Goal: Task Accomplishment & Management: Use online tool/utility

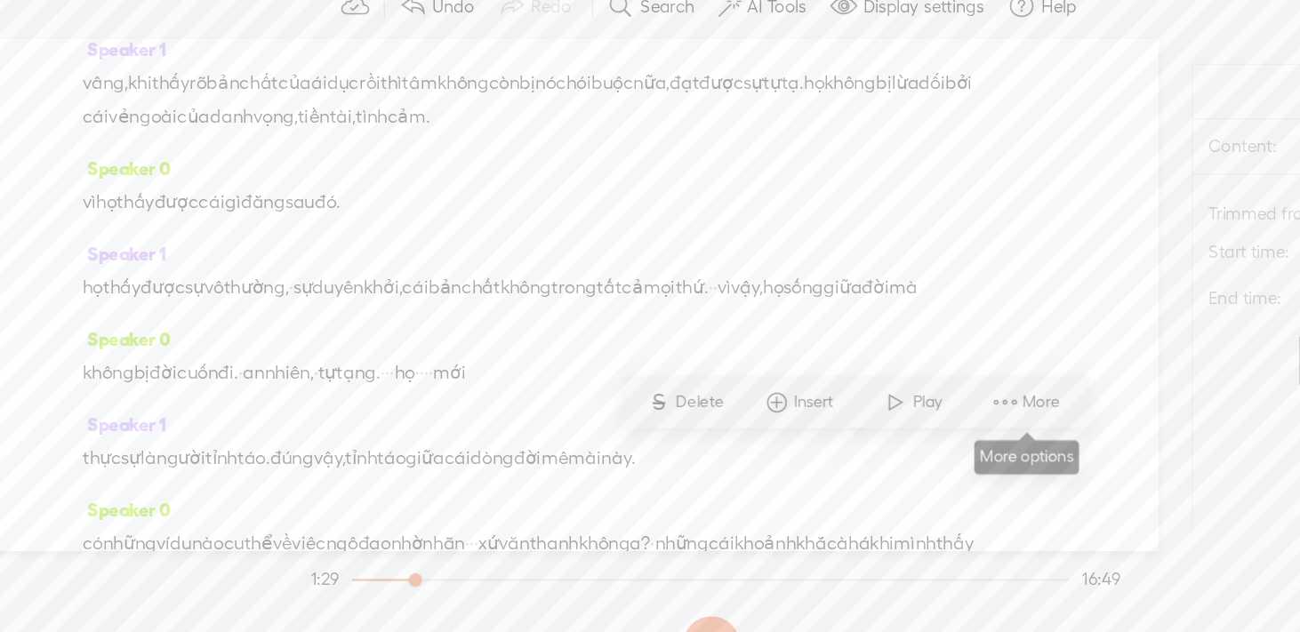
click at [909, 417] on span "More" at bounding box center [910, 416] width 34 height 18
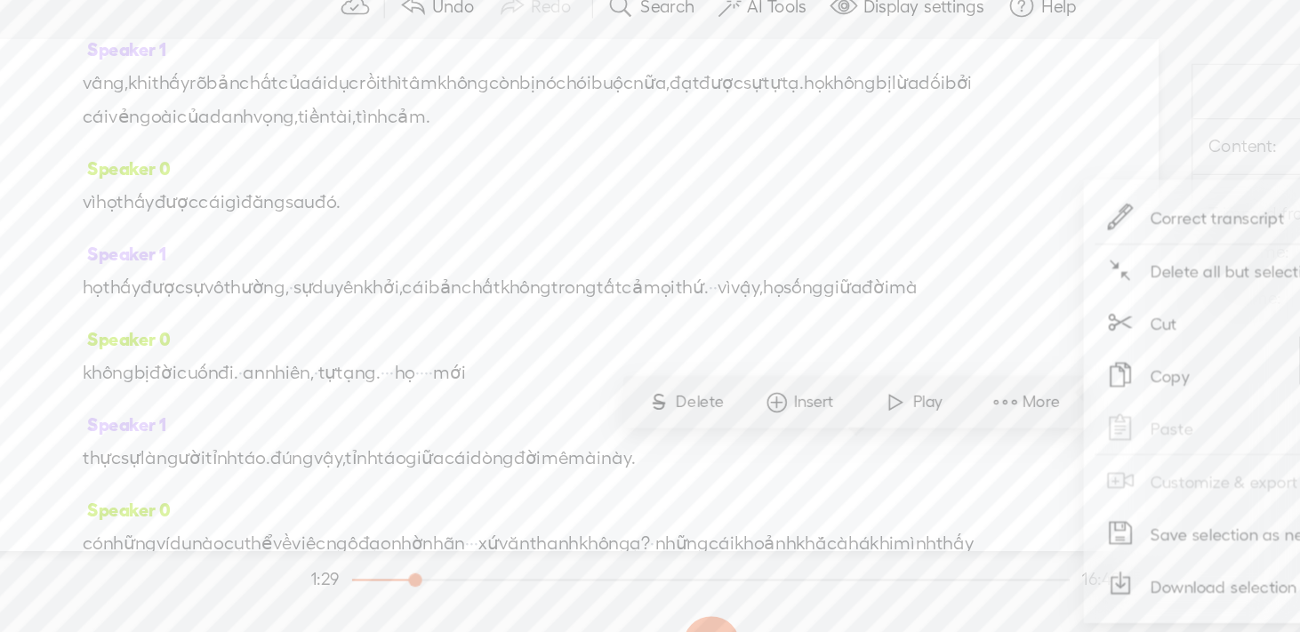
click at [1044, 272] on span "Correct transcript" at bounding box center [1046, 273] width 174 height 40
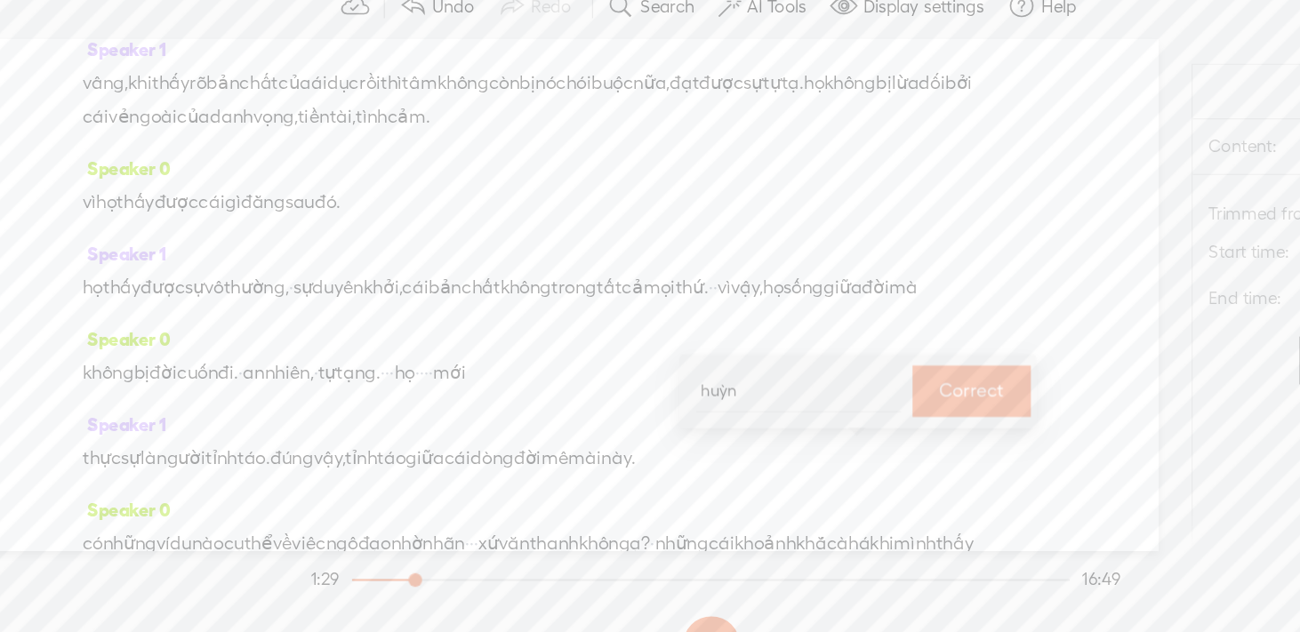
click at [693, 407] on input "huỳn" at bounding box center [719, 407] width 160 height 33
type input "huỳnh"
click at [0, 0] on body "You have 19 minutes of transcription remaining. Upgrade to increase your limit …" at bounding box center [650, 315] width 1300 height 631
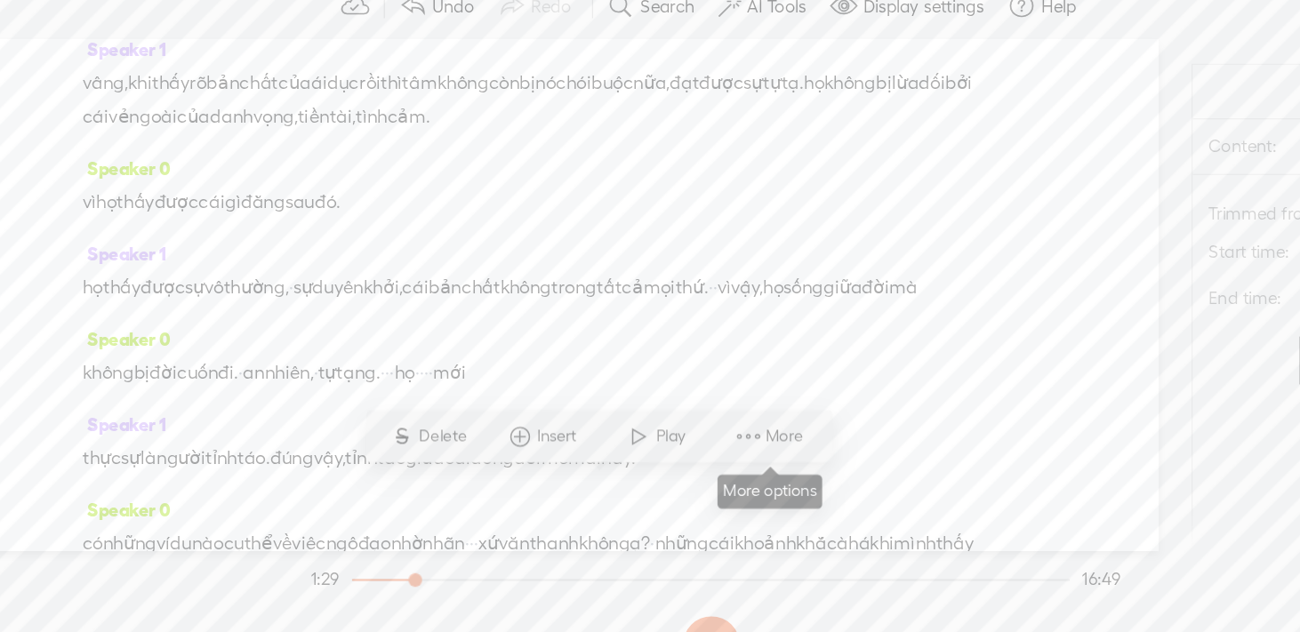
click at [703, 446] on span "More" at bounding box center [710, 443] width 34 height 18
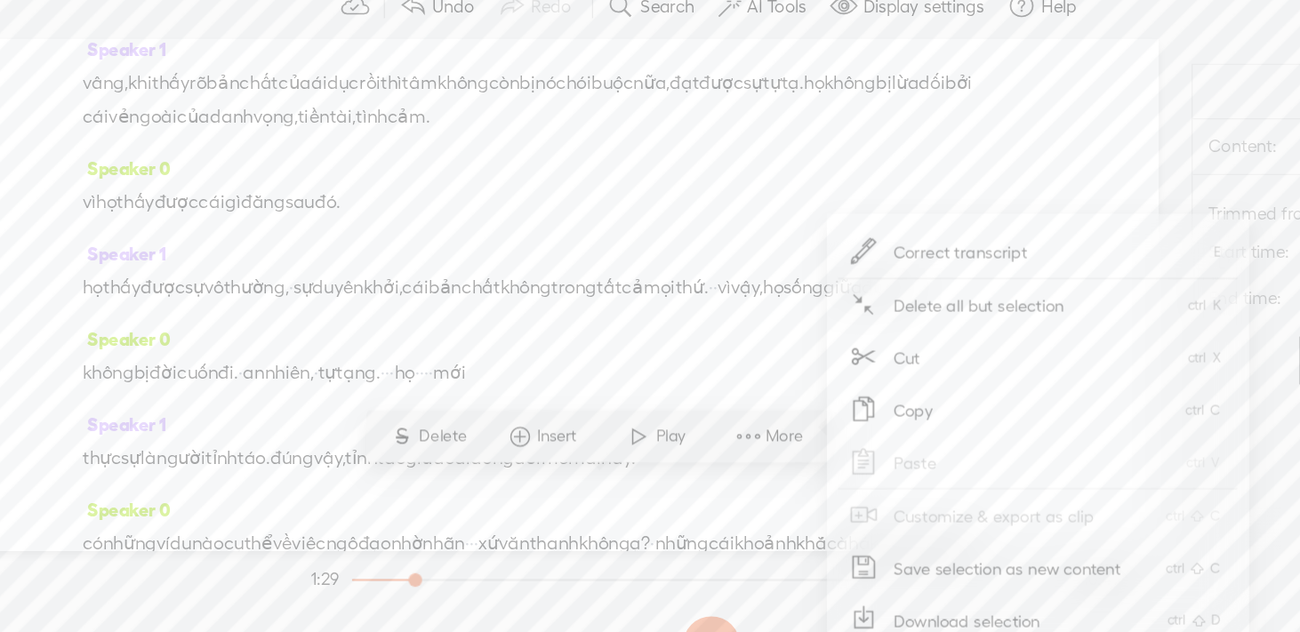
click at [848, 298] on span "Correct transcript" at bounding box center [845, 299] width 174 height 40
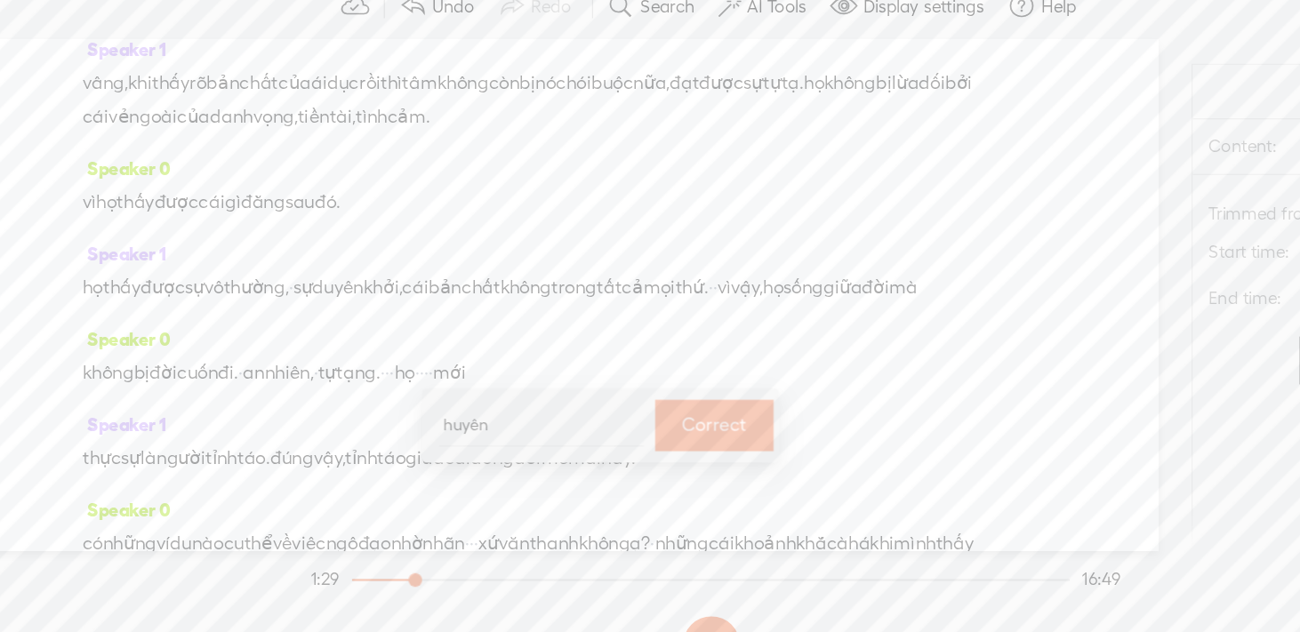
type input "huyễn"
click at [0, 0] on body "You have 19 minutes of transcription remaining. Upgrade to increase your limit …" at bounding box center [650, 315] width 1300 height 631
